Goal: Task Accomplishment & Management: Manage account settings

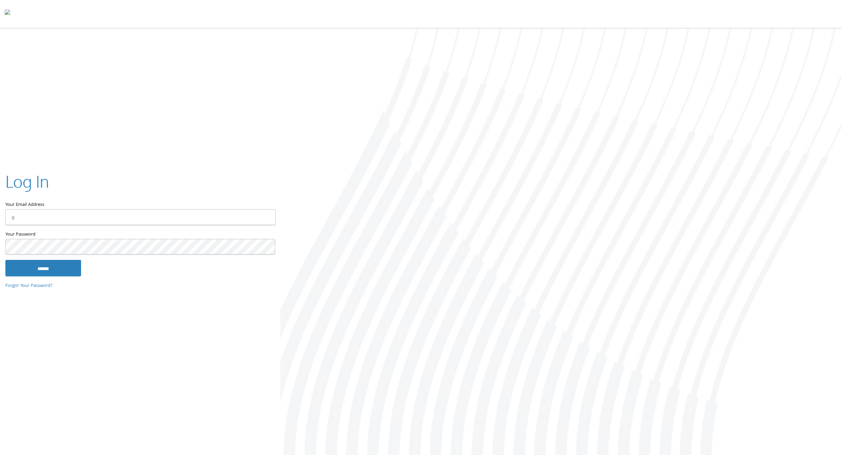
type input "**********"
click at [71, 267] on input "******" at bounding box center [43, 268] width 76 height 16
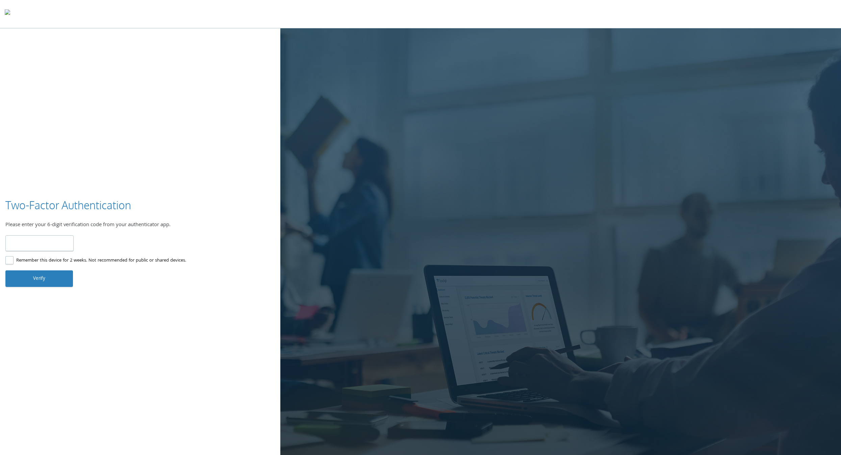
type input "******"
click at [38, 285] on button "Verify" at bounding box center [39, 278] width 68 height 16
